Goal: Information Seeking & Learning: Learn about a topic

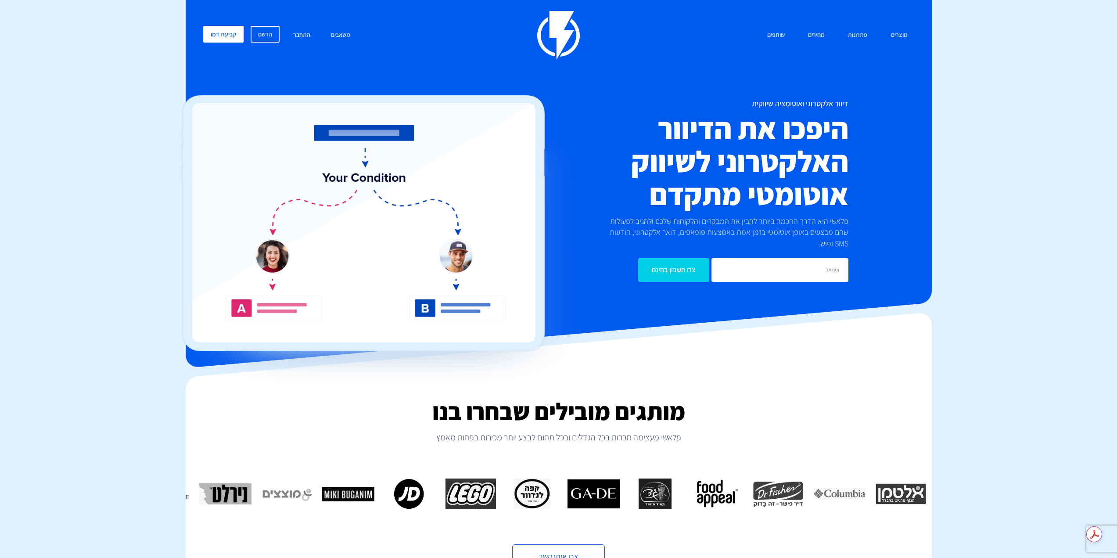
click at [821, 41] on link "מחירים" at bounding box center [817, 35] width 30 height 19
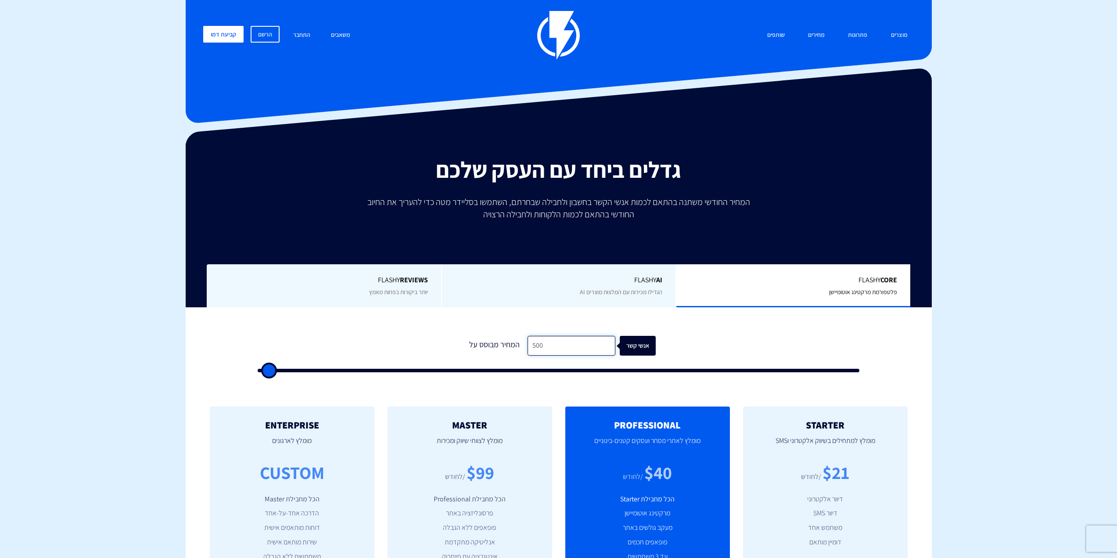
click at [533, 350] on input "500" at bounding box center [572, 346] width 88 height 20
type input "1"
type input "500"
type input "15"
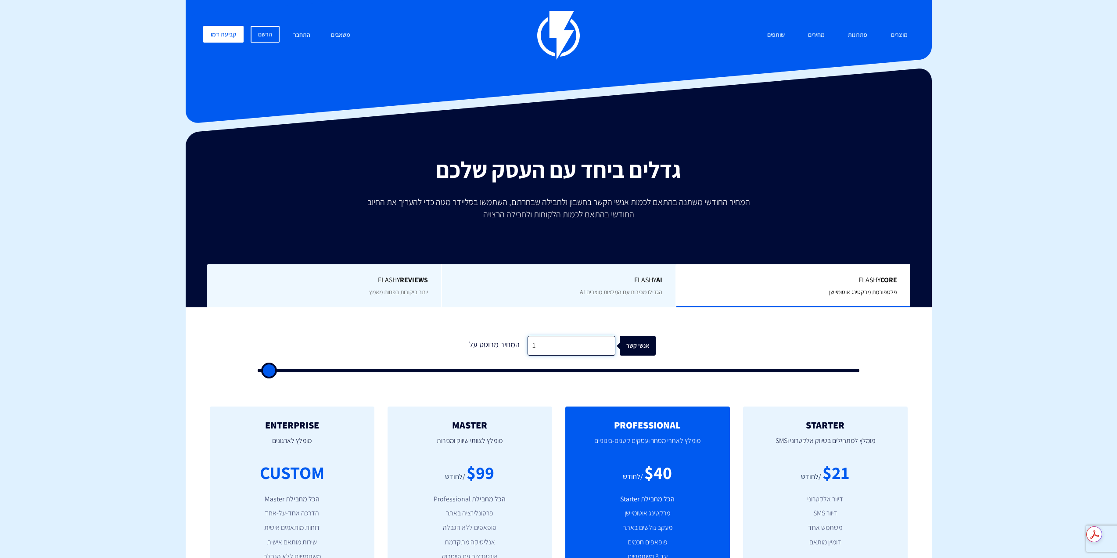
type input "500"
type input "150"
type input "500"
type input "1,500"
type input "1500"
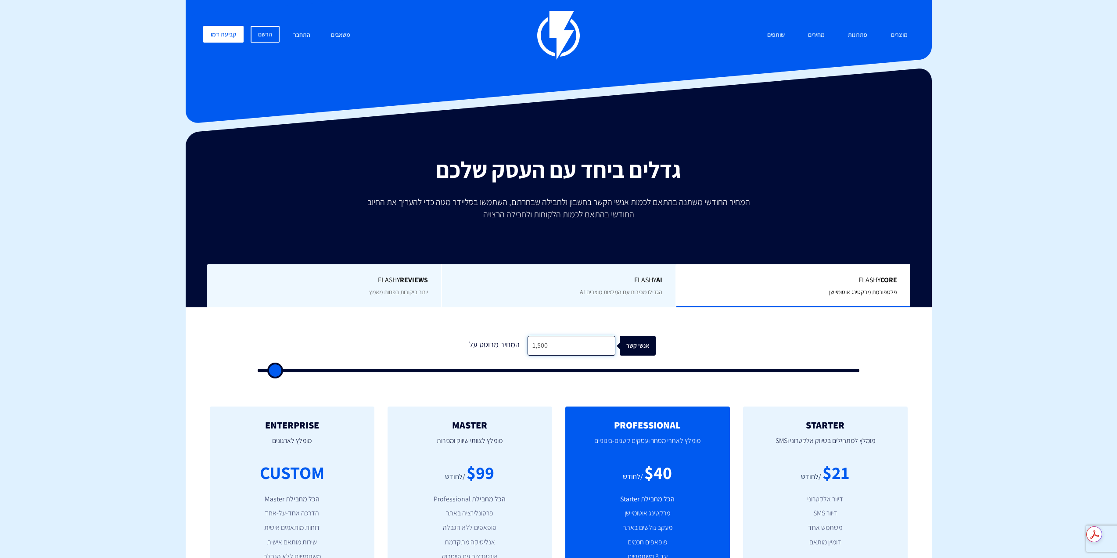
type input "15,000"
type input "15000"
type input "150,000"
type input "100000"
type input "150,000"
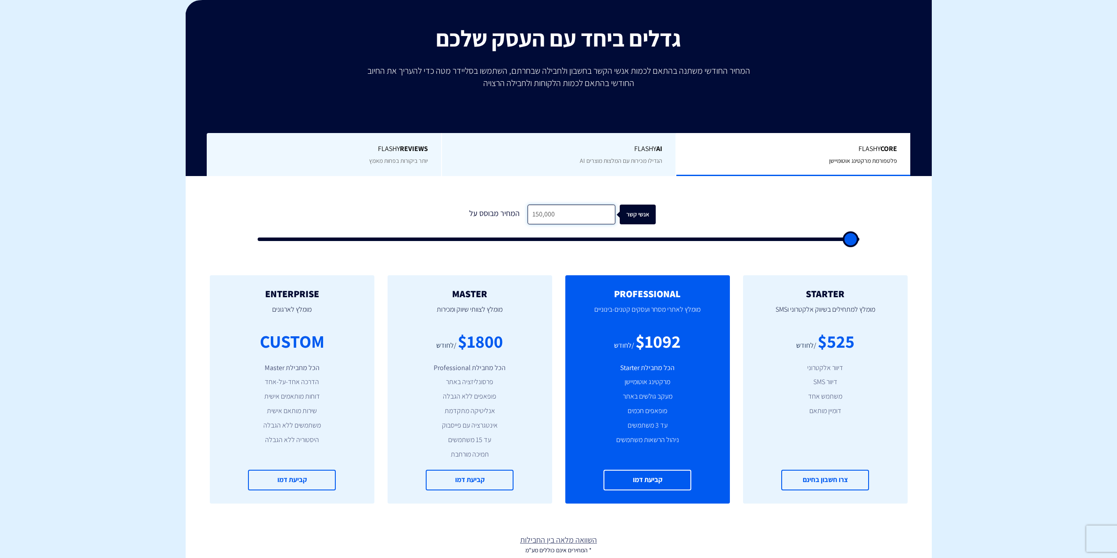
scroll to position [132, 0]
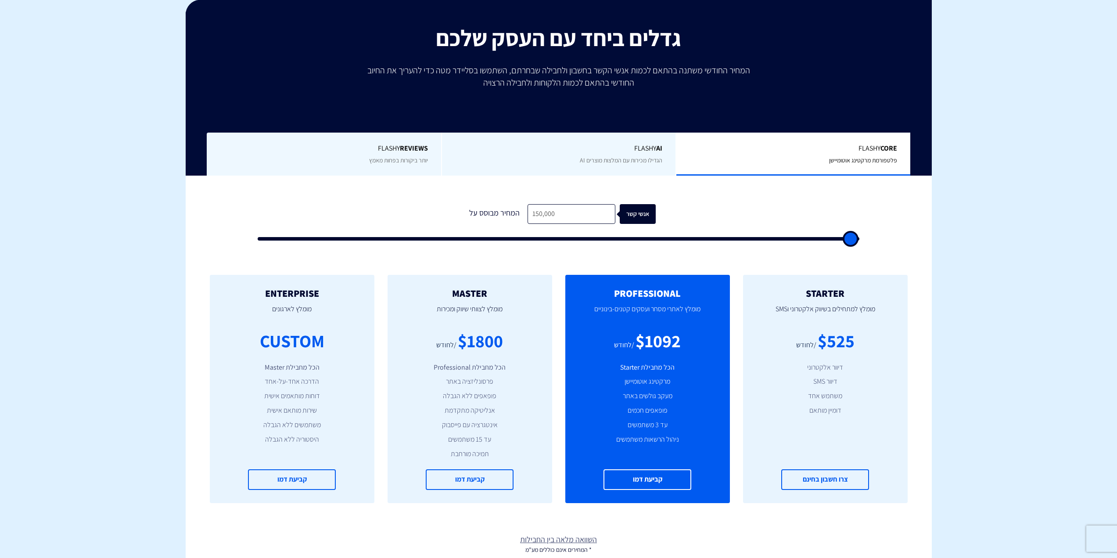
drag, startPoint x: 715, startPoint y: 524, endPoint x: 722, endPoint y: 579, distance: 54.8
drag, startPoint x: 722, startPoint y: 579, endPoint x: 666, endPoint y: 556, distance: 60.2
click at [650, 531] on div "השוואה מלאה [PERSON_NAME] החבילות * המחירים אינם כוללים מע"מ" at bounding box center [558, 537] width 759 height 33
